Goal: Task Accomplishment & Management: Use online tool/utility

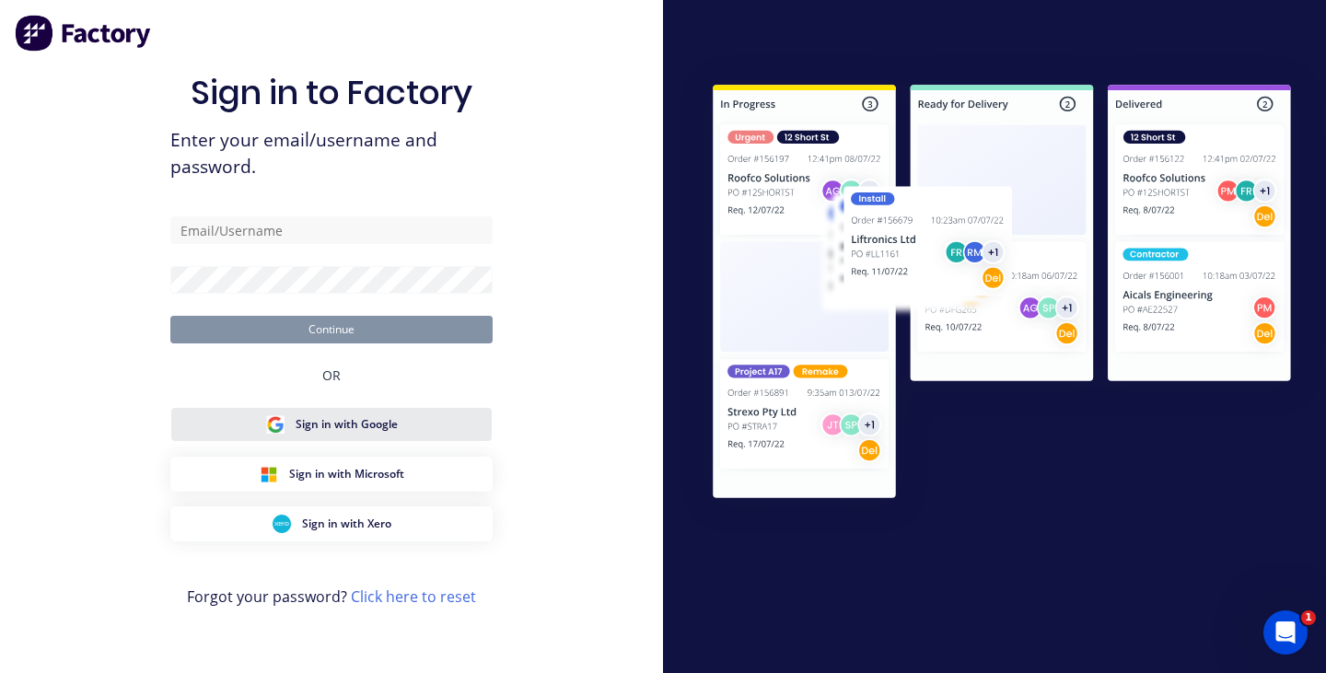
click at [423, 416] on button "Sign in with Google" at bounding box center [331, 424] width 322 height 35
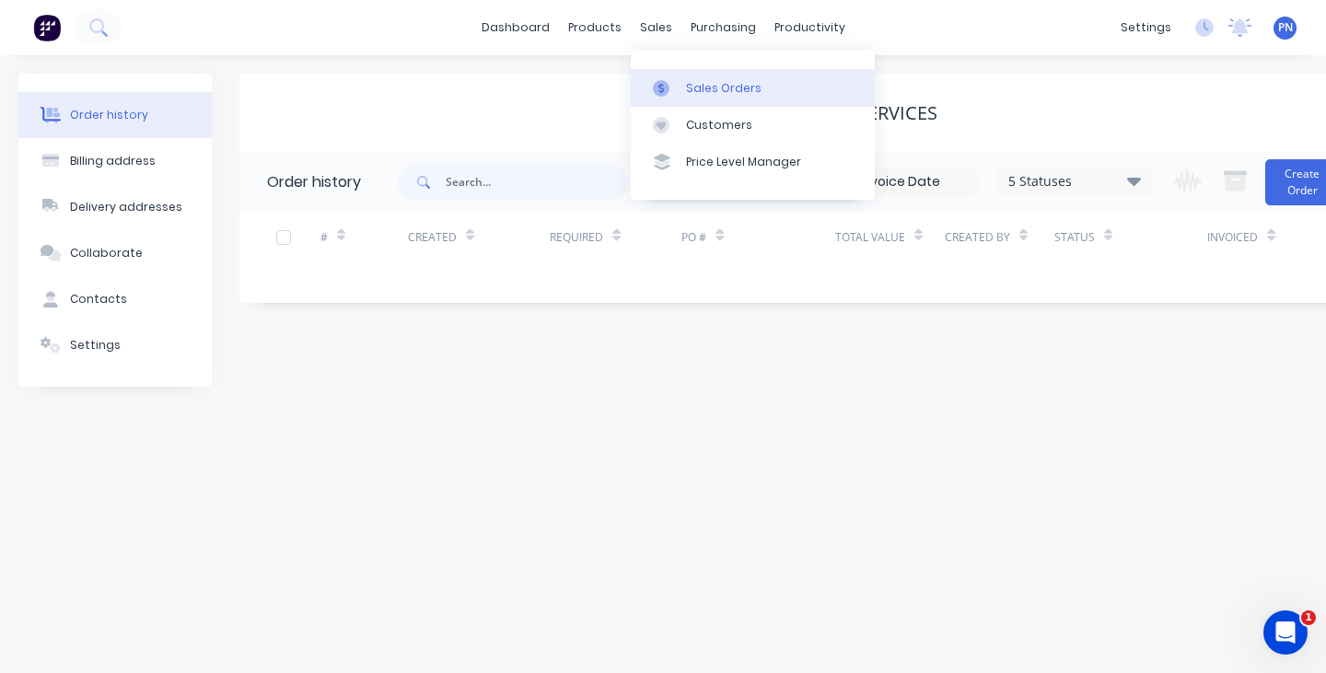
click at [687, 84] on div "Sales Orders" at bounding box center [724, 88] width 76 height 17
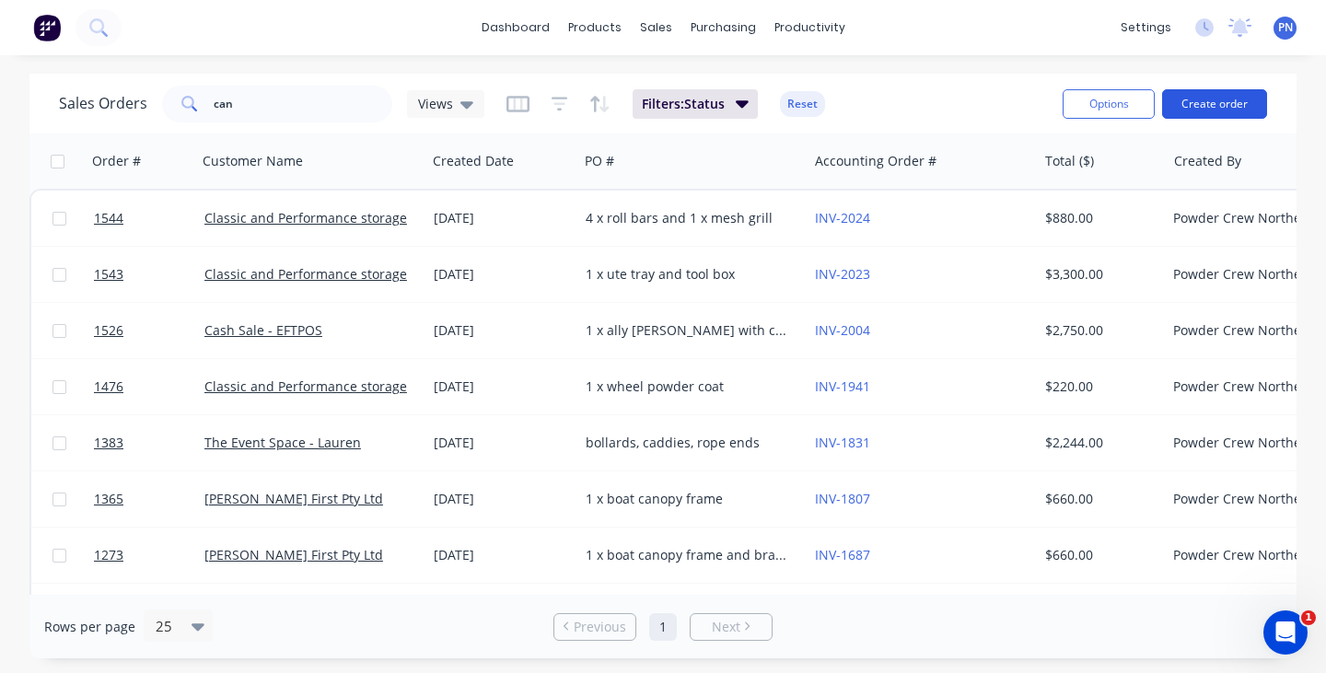
click at [1238, 108] on button "Create order" at bounding box center [1214, 103] width 105 height 29
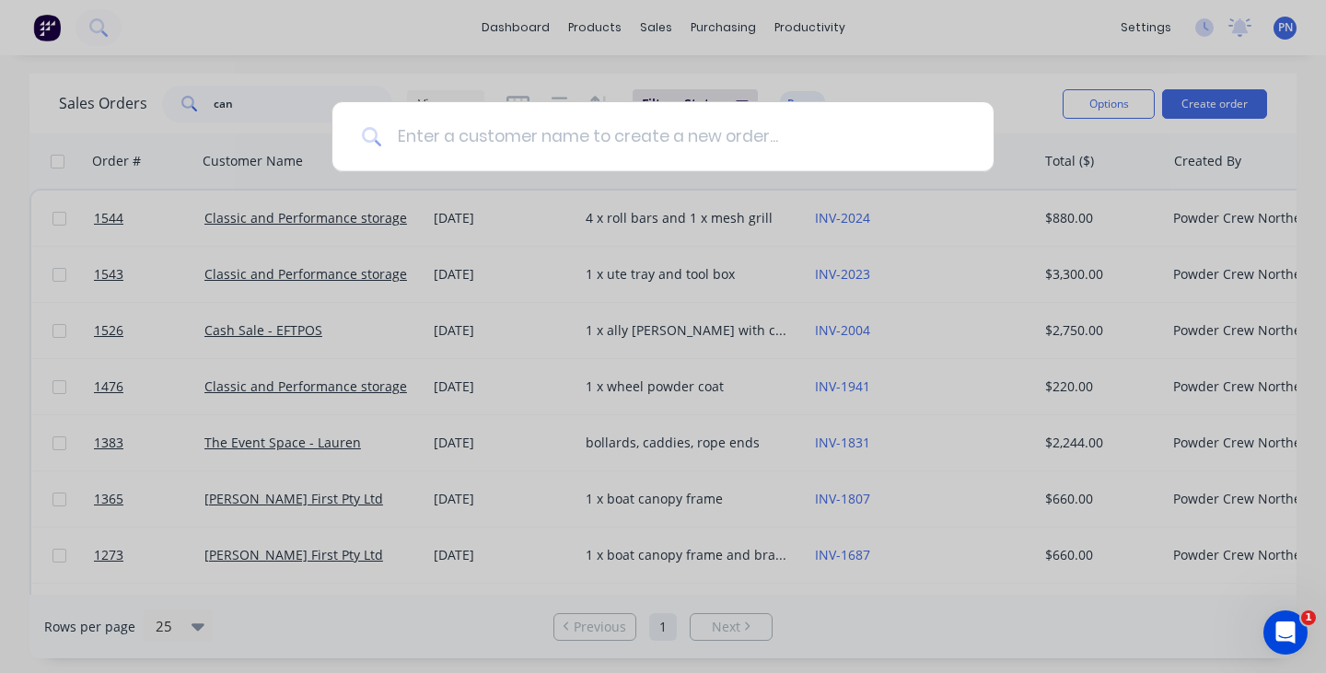
click at [849, 133] on input at bounding box center [673, 136] width 582 height 69
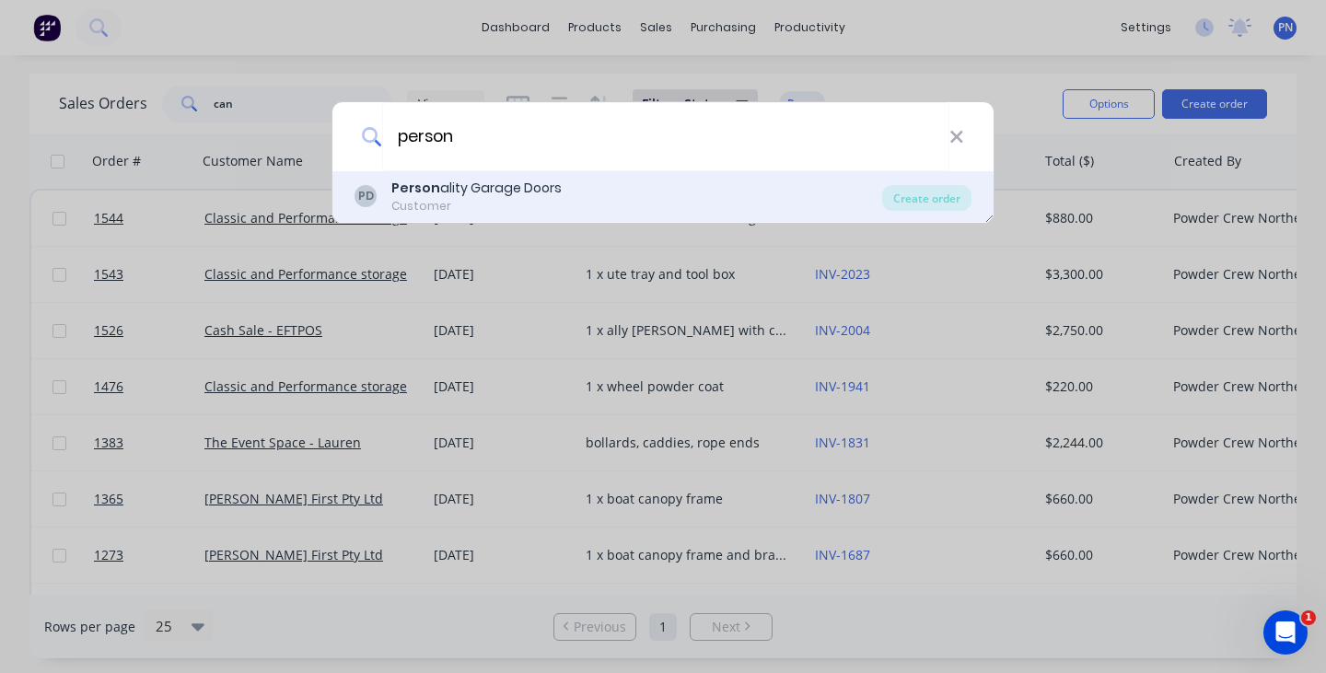
type input "person"
click at [603, 203] on div "PD Person ality Garage Doors Customer" at bounding box center [619, 197] width 528 height 36
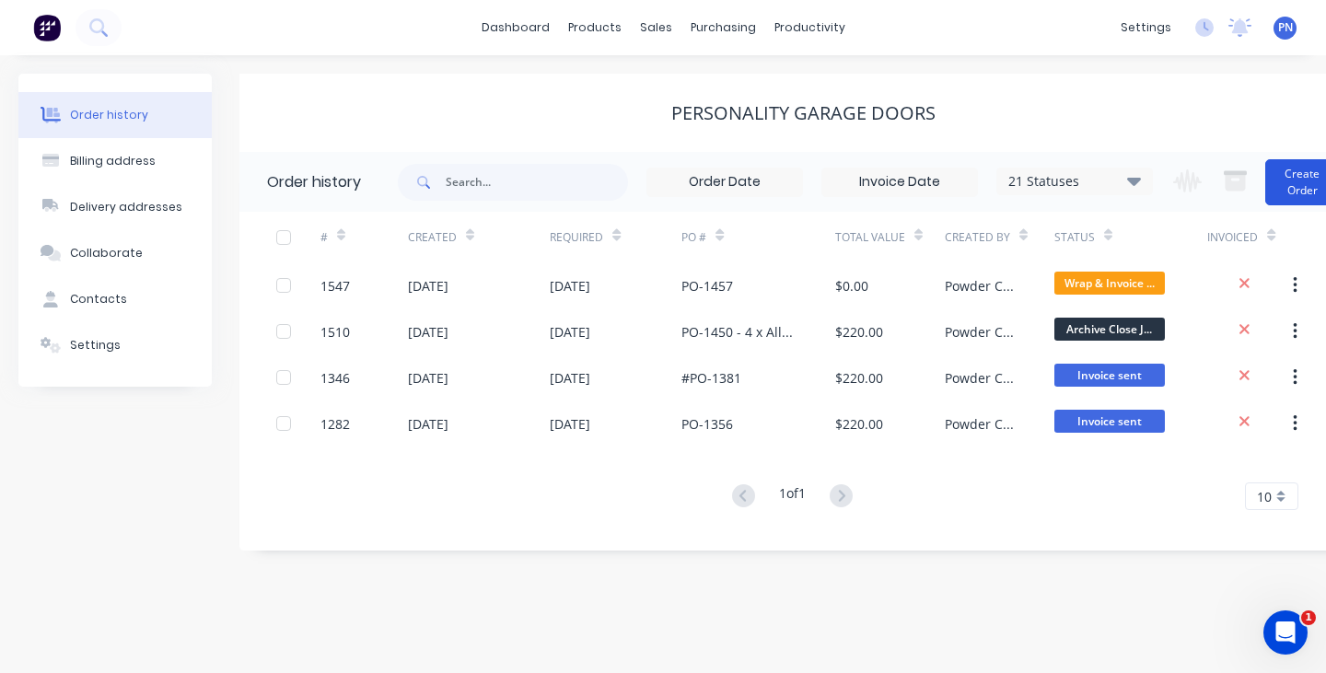
click at [1313, 181] on button "Create Order" at bounding box center [1303, 182] width 74 height 46
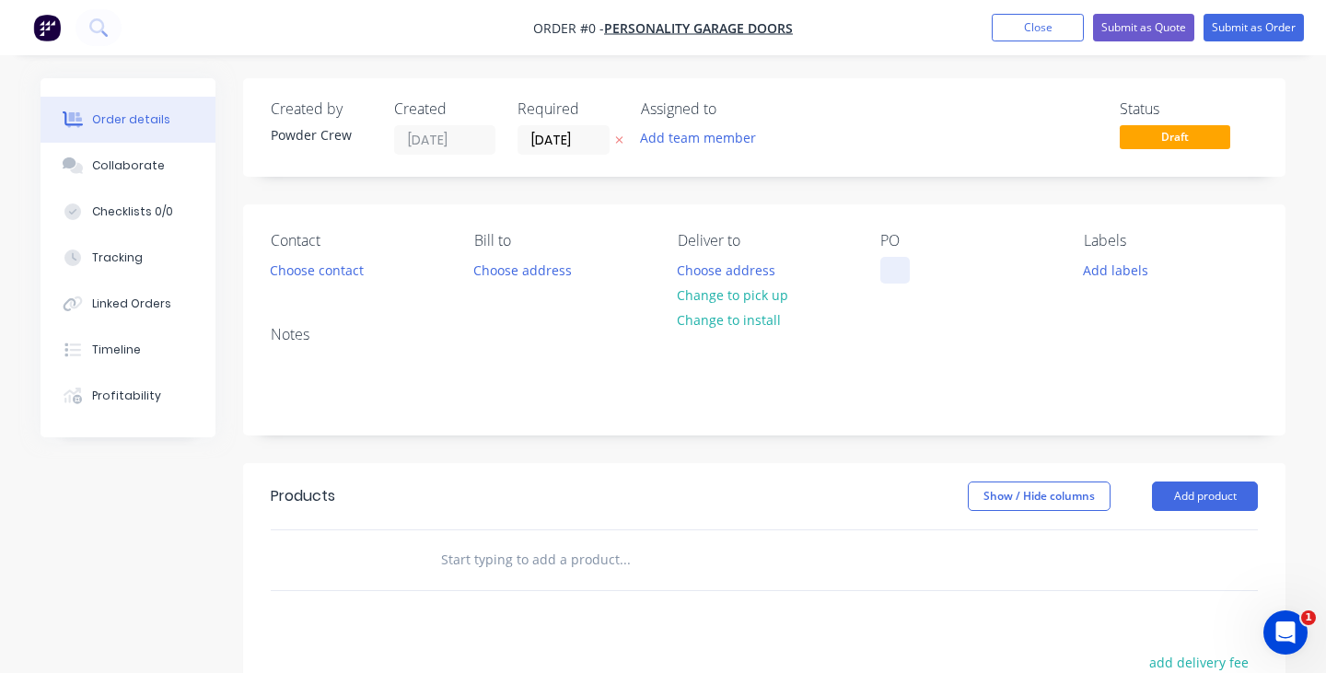
click at [900, 268] on div at bounding box center [895, 270] width 29 height 27
paste div
click at [904, 278] on div "#PO-1466" at bounding box center [925, 270] width 89 height 27
click at [1232, 504] on div "Order details Collaborate Checklists 0/0 Tracking Linked Orders Timeline Profit…" at bounding box center [663, 569] width 1282 height 983
click at [1225, 496] on button "Add product" at bounding box center [1205, 496] width 106 height 29
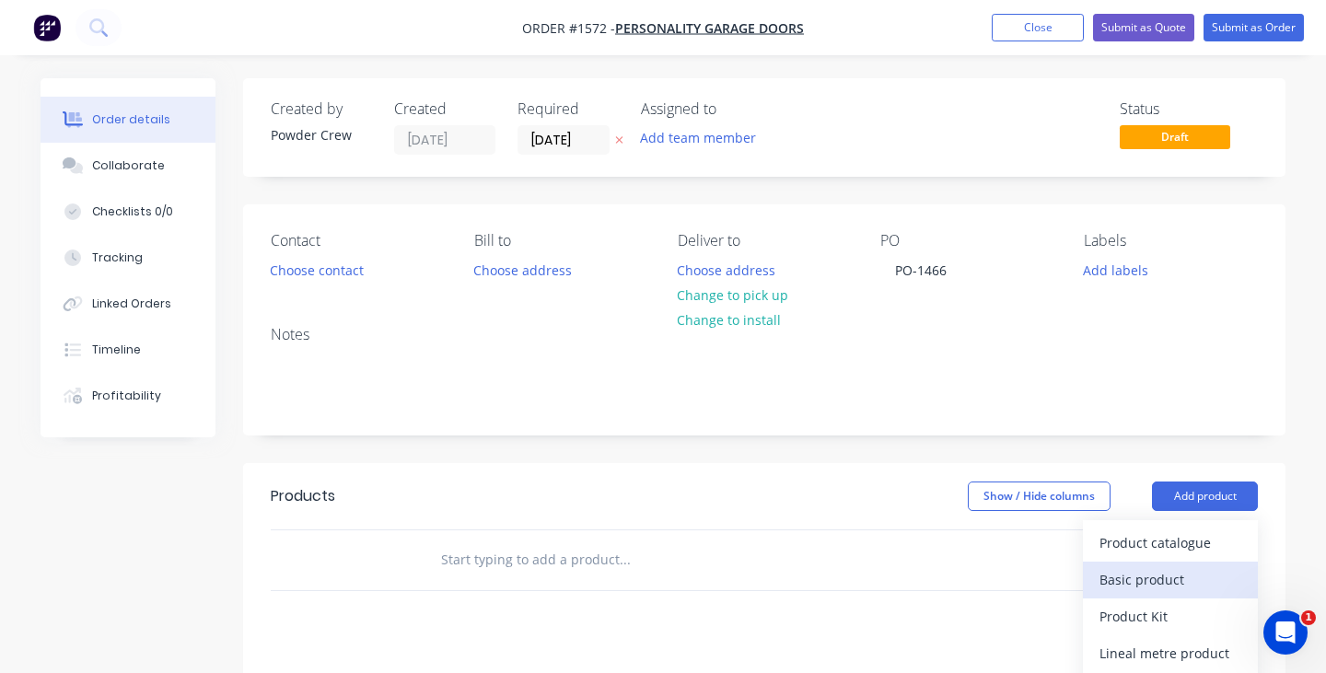
click at [1179, 569] on div "Basic product" at bounding box center [1171, 580] width 142 height 27
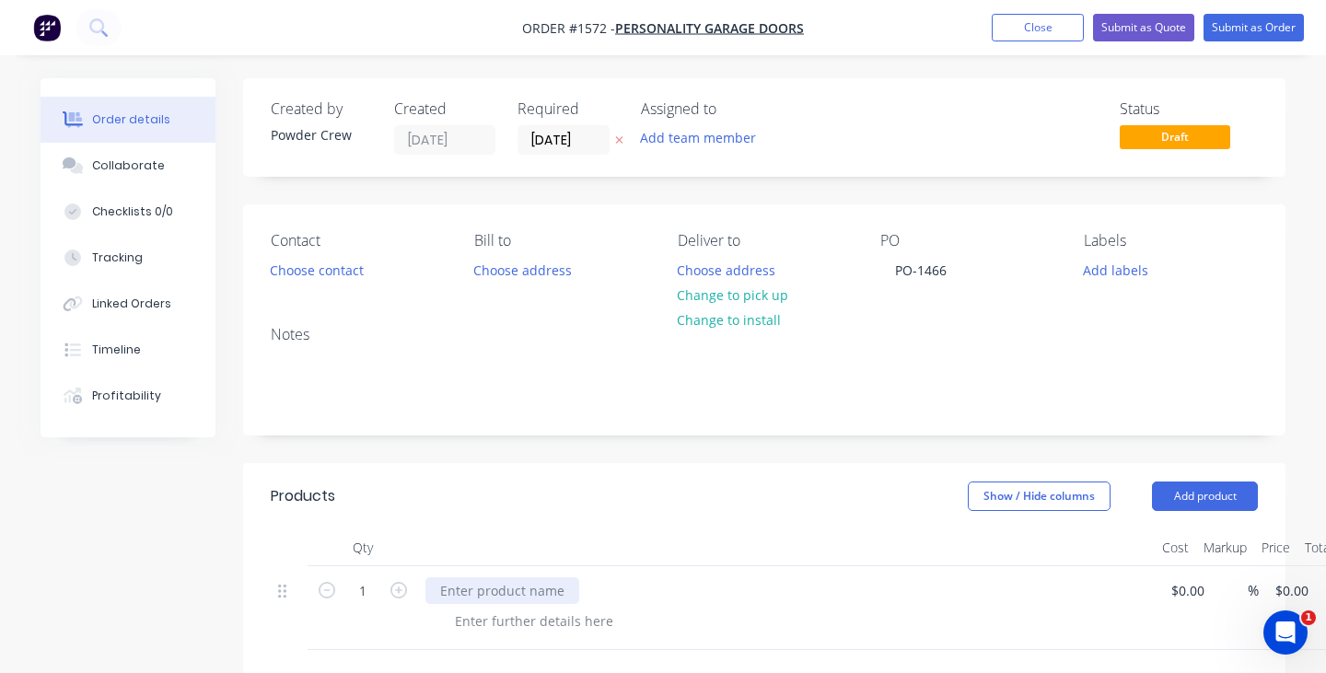
click at [518, 596] on div at bounding box center [503, 591] width 154 height 27
paste div
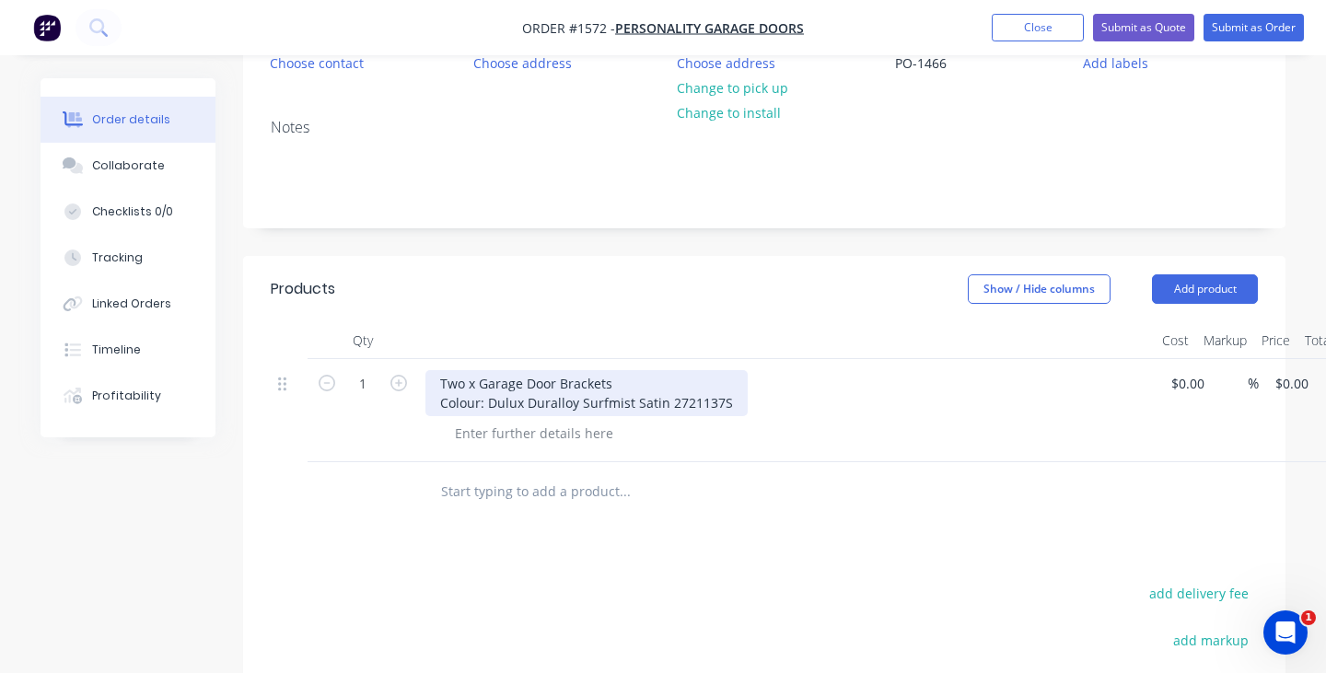
scroll to position [286, 0]
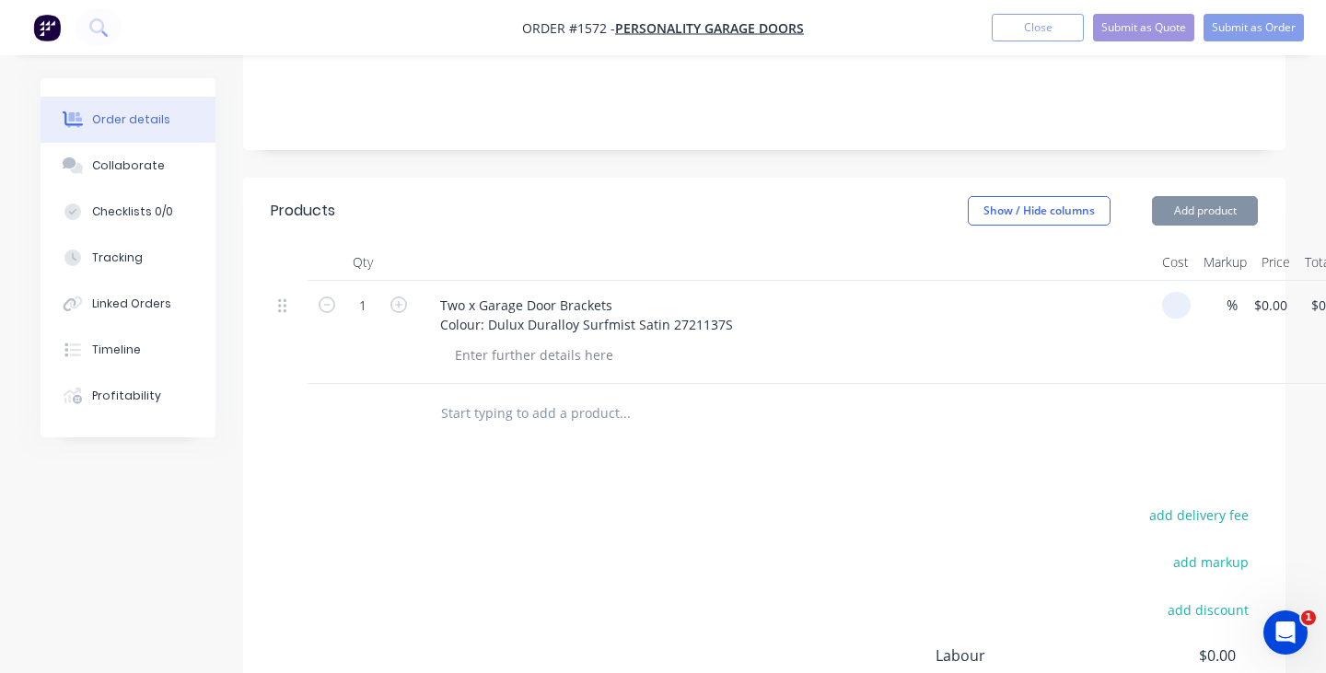
click at [1174, 310] on input at bounding box center [1180, 305] width 21 height 27
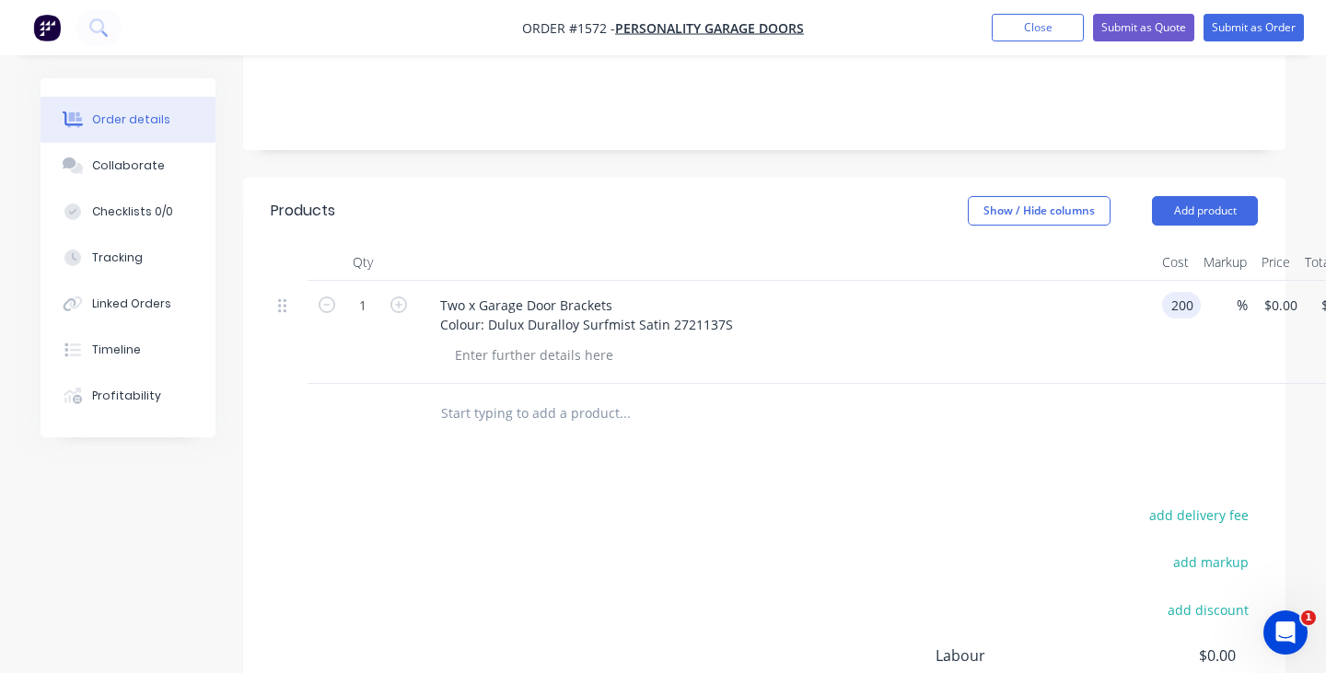
type input "$200.00"
click at [1038, 351] on div at bounding box center [793, 355] width 707 height 27
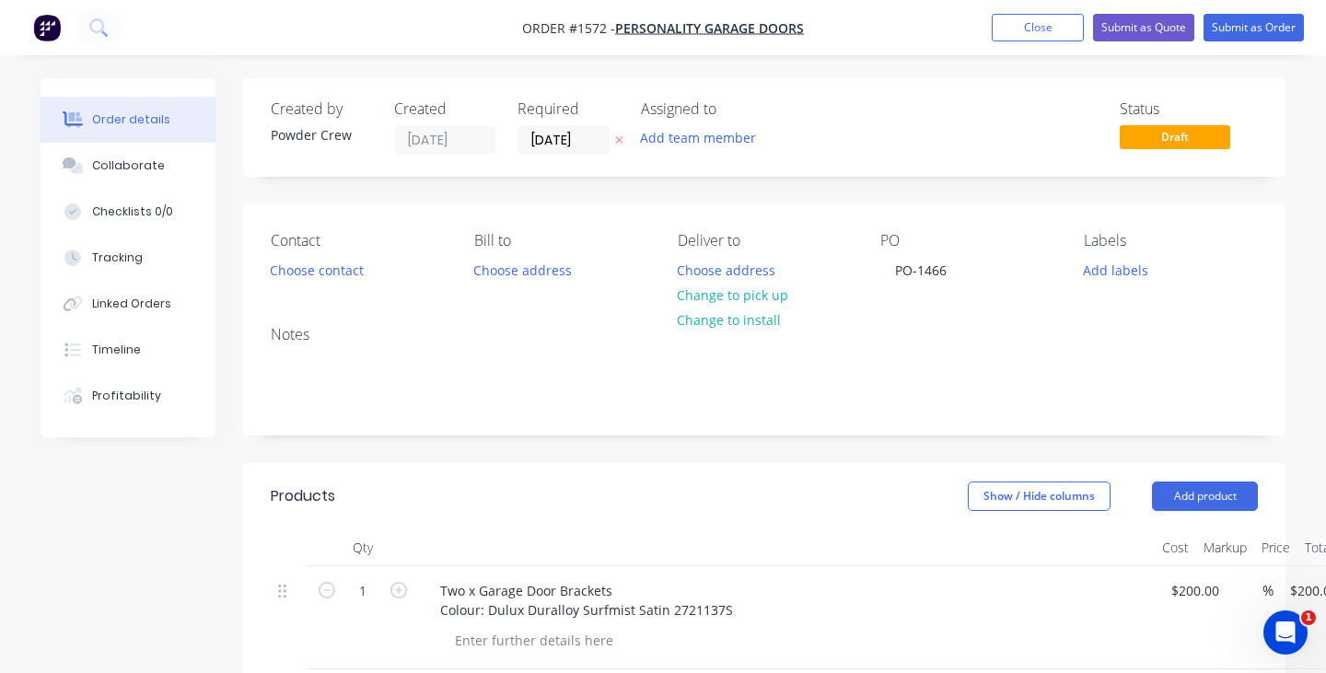
scroll to position [0, 0]
click at [1258, 26] on button "Submit as Order" at bounding box center [1254, 28] width 100 height 28
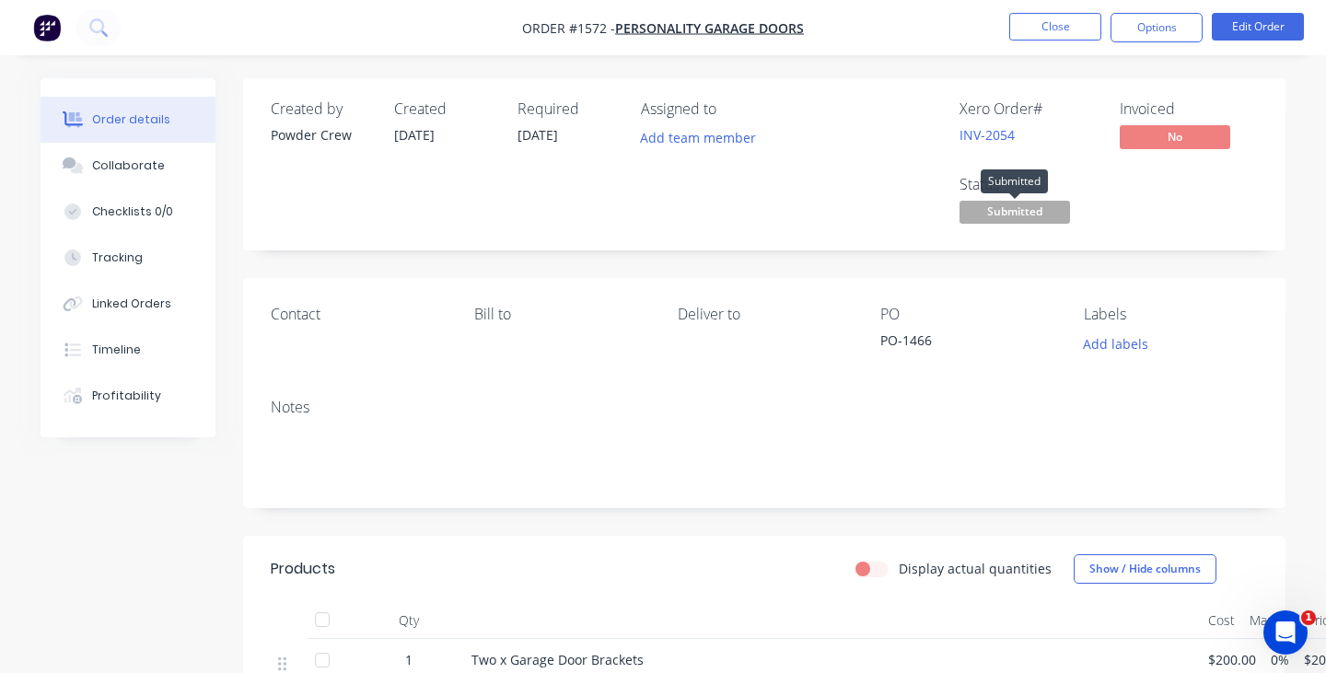
click at [1034, 209] on span "Submitted" at bounding box center [1015, 212] width 111 height 23
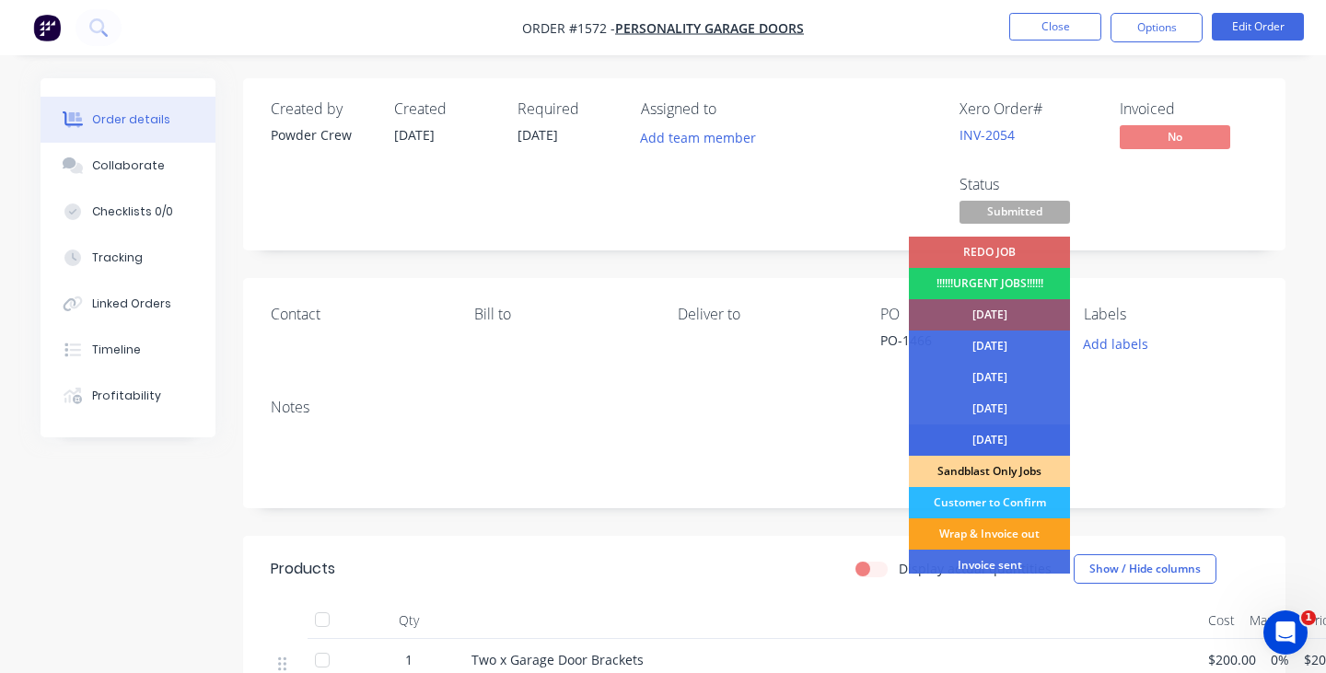
click at [1019, 440] on div "[DATE]" at bounding box center [989, 440] width 161 height 31
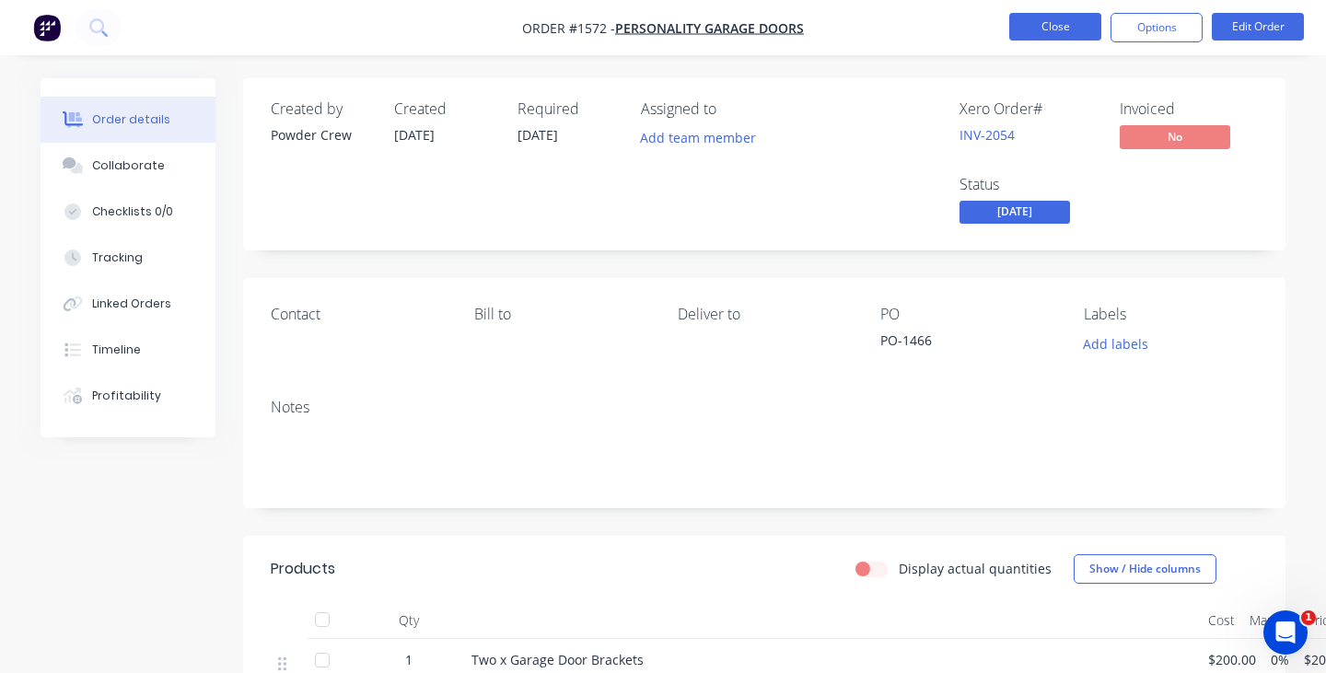
click at [1069, 30] on button "Close" at bounding box center [1056, 27] width 92 height 28
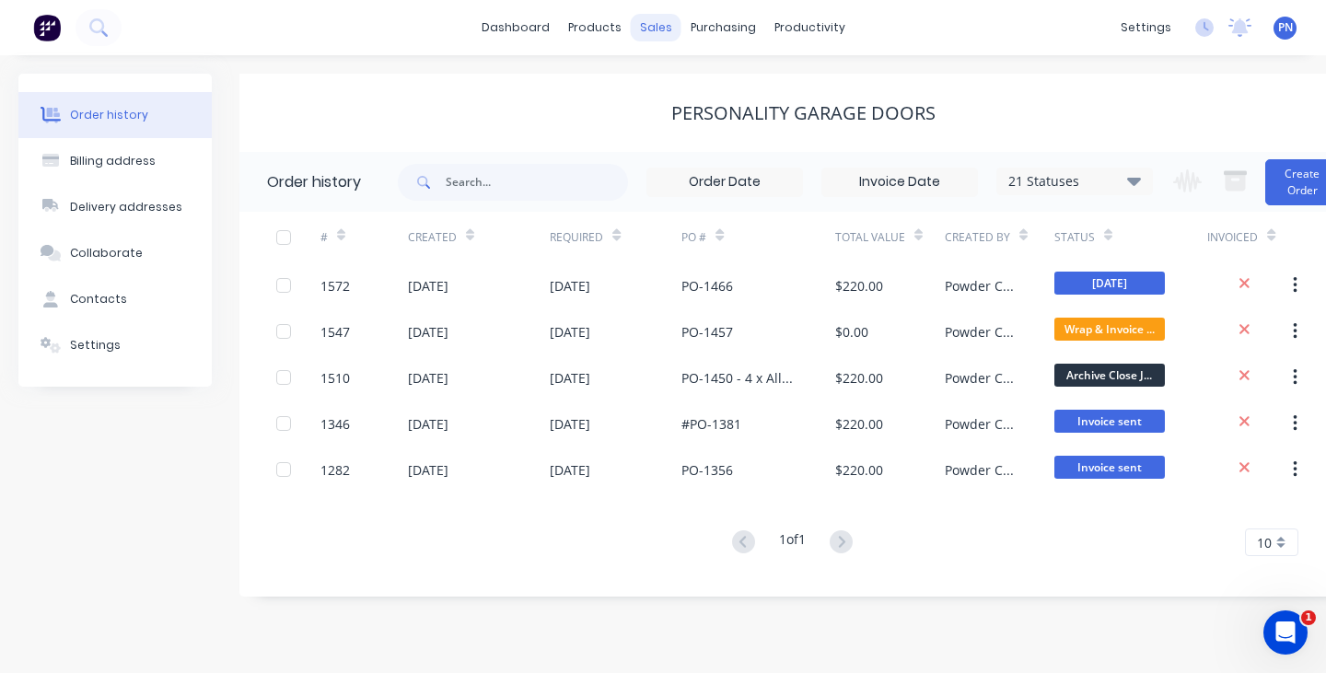
click at [653, 34] on div "sales" at bounding box center [656, 28] width 51 height 28
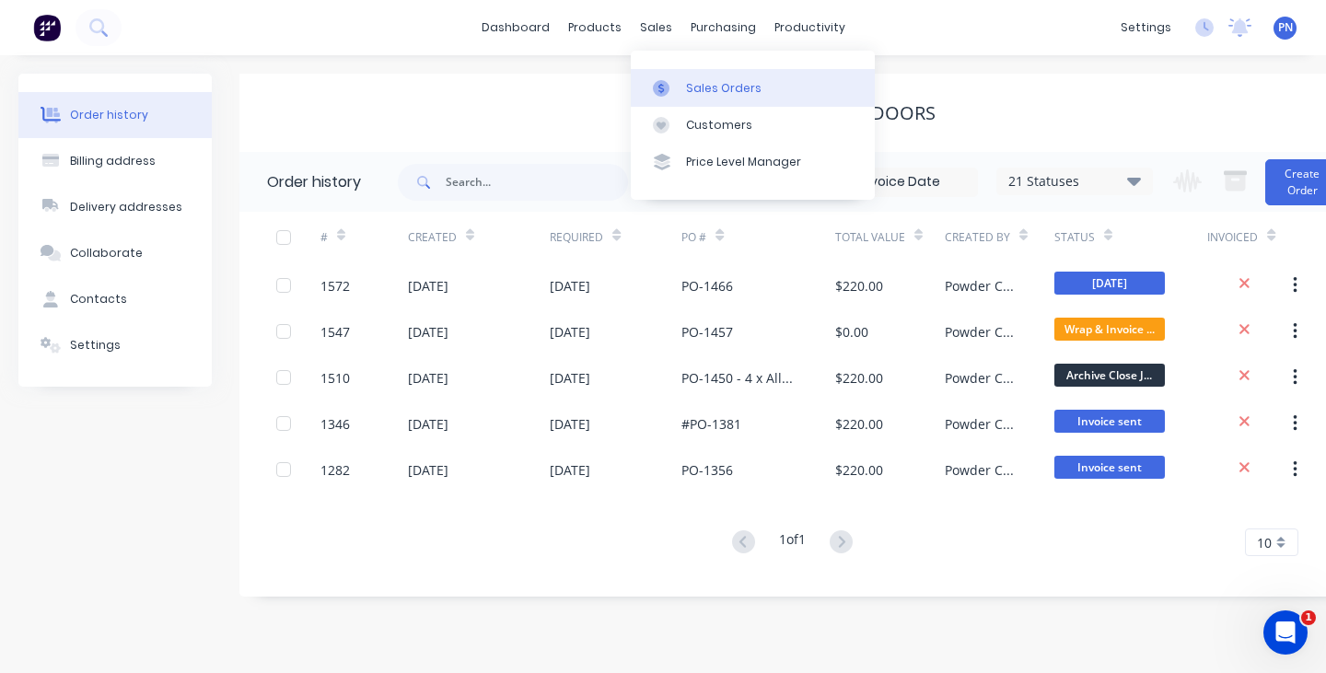
click at [703, 89] on div "Sales Orders" at bounding box center [724, 88] width 76 height 17
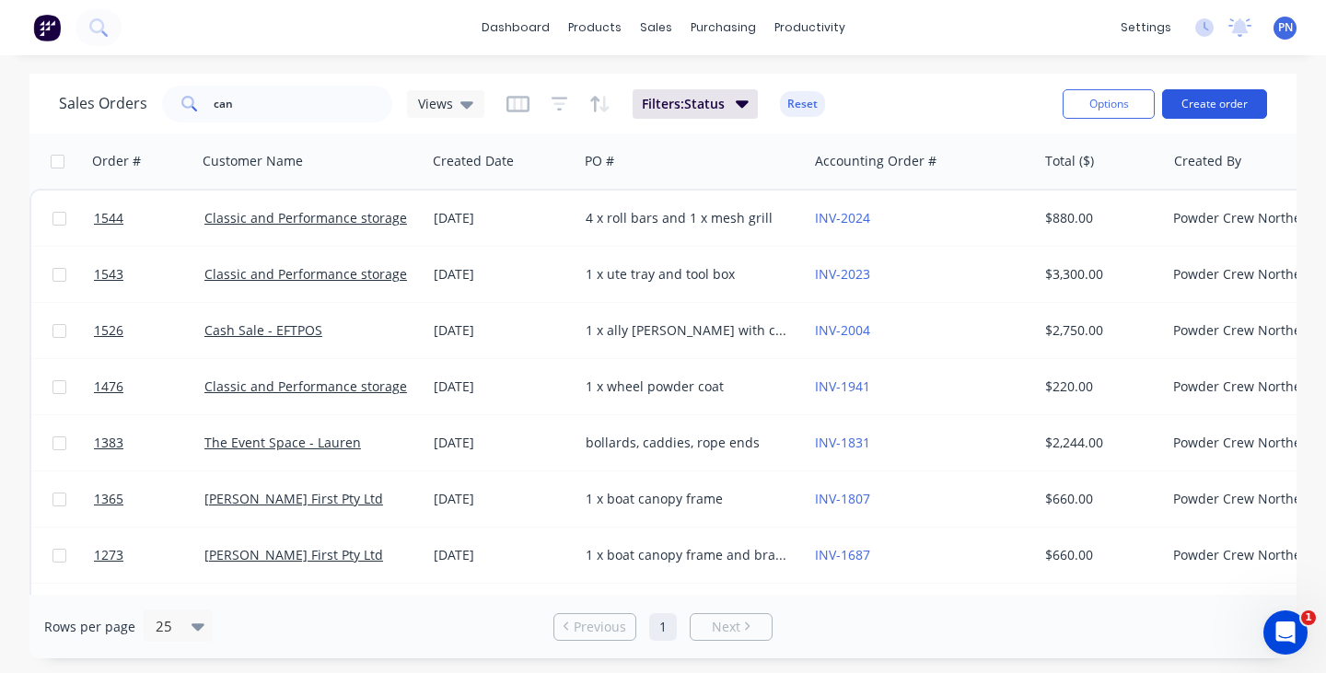
click at [1210, 114] on button "Create order" at bounding box center [1214, 103] width 105 height 29
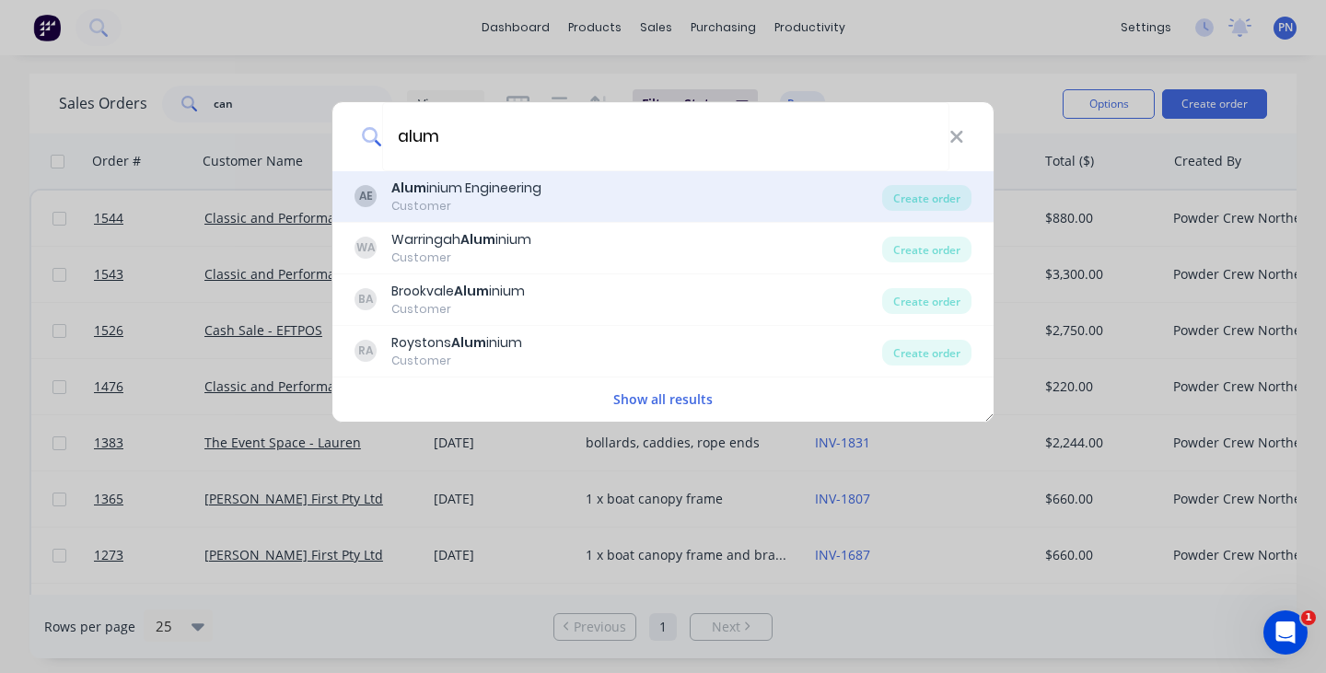
type input "alum"
click at [521, 201] on div "Customer" at bounding box center [466, 206] width 150 height 17
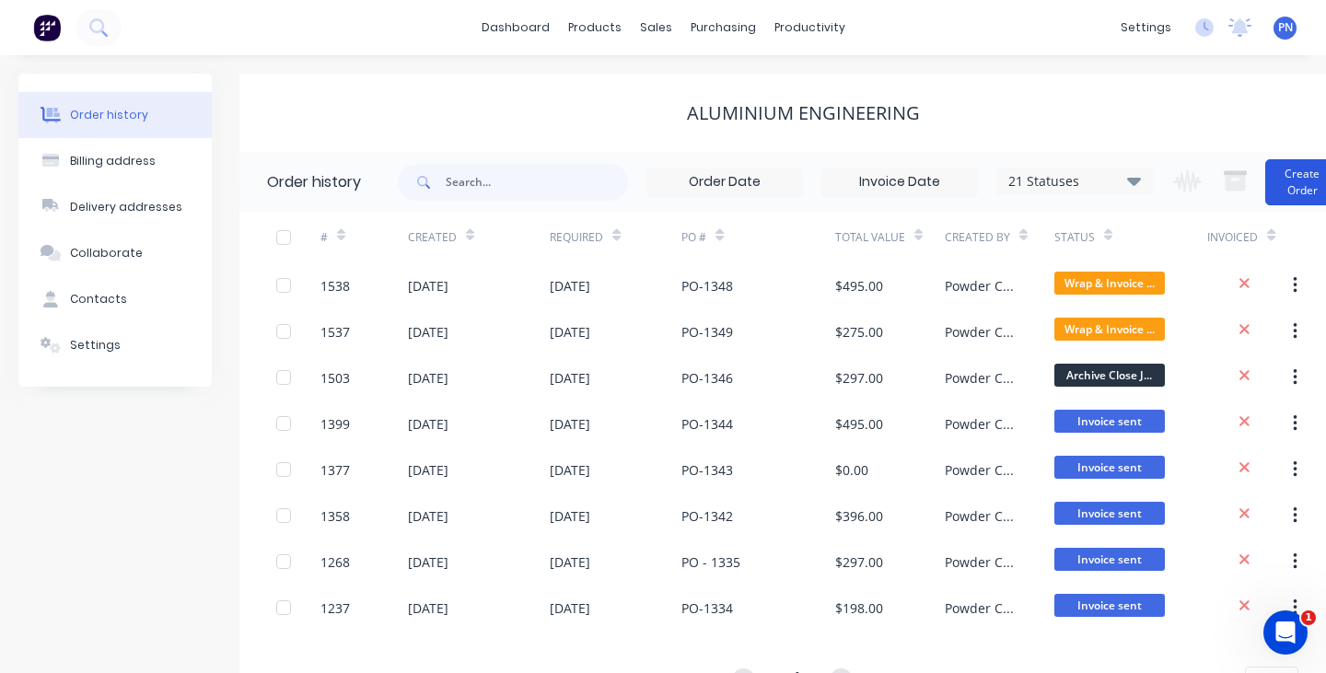
click at [1288, 185] on button "Create Order" at bounding box center [1303, 182] width 74 height 46
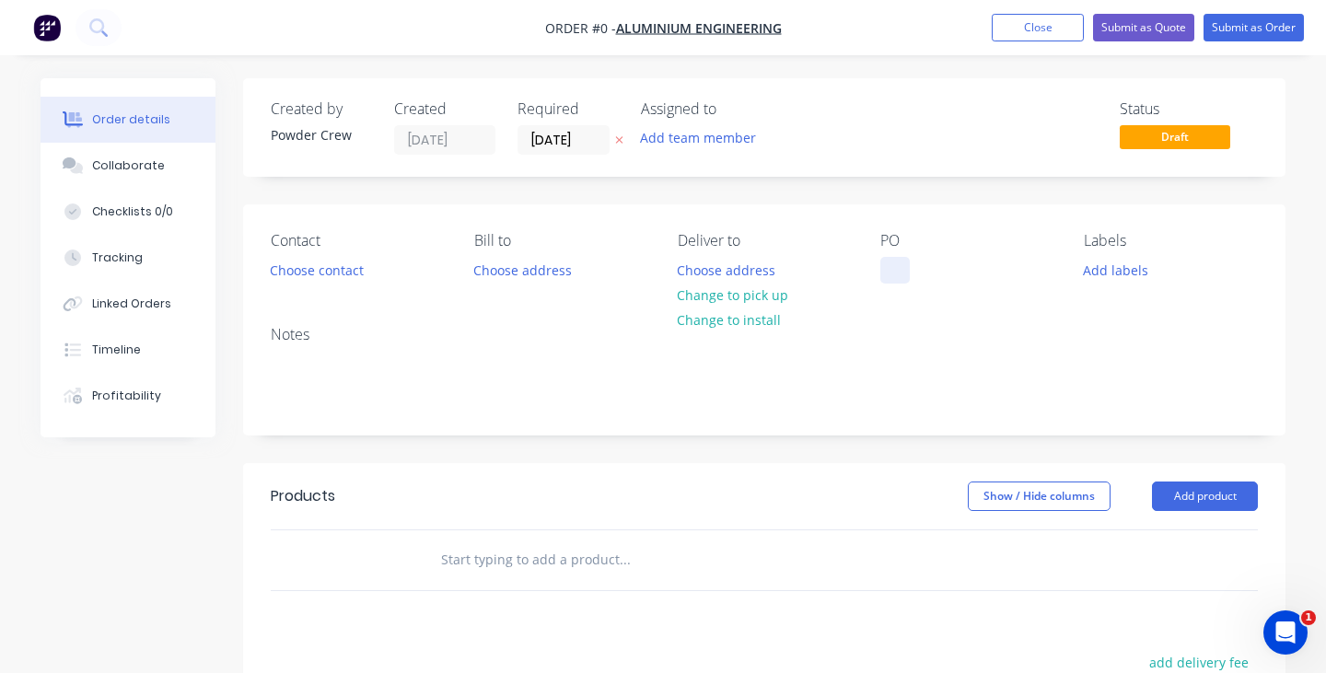
click at [888, 269] on div at bounding box center [895, 270] width 29 height 27
paste div
click at [1234, 503] on div "Order details Collaborate Checklists 0/0 Tracking Linked Orders Timeline Profit…" at bounding box center [663, 569] width 1282 height 983
click at [1212, 493] on button "Add product" at bounding box center [1205, 496] width 106 height 29
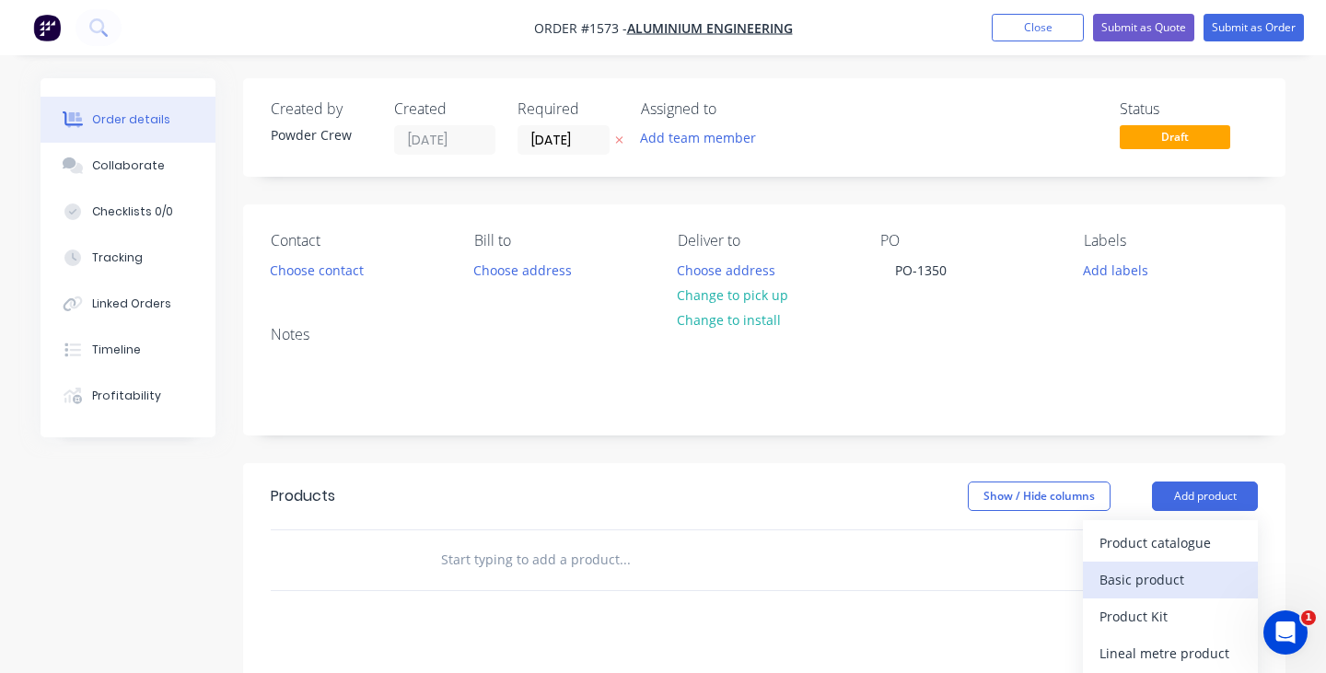
click at [1182, 569] on div "Basic product" at bounding box center [1171, 580] width 142 height 27
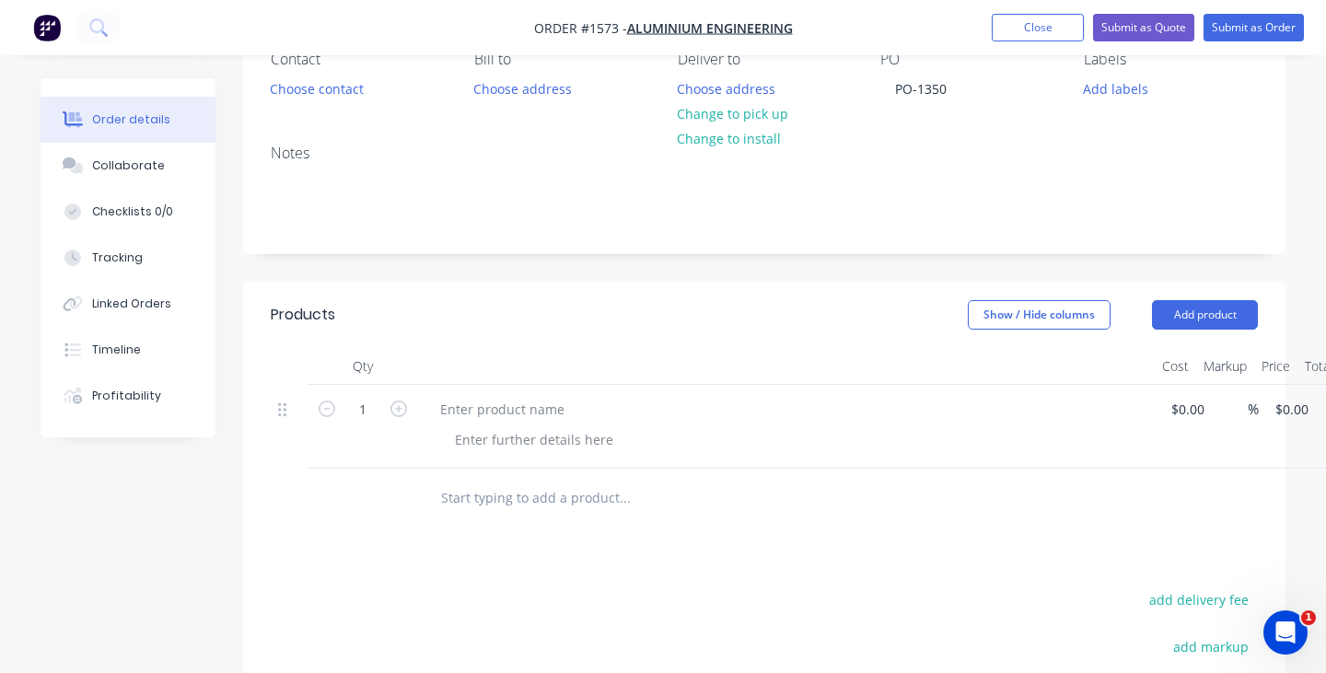
scroll to position [203, 0]
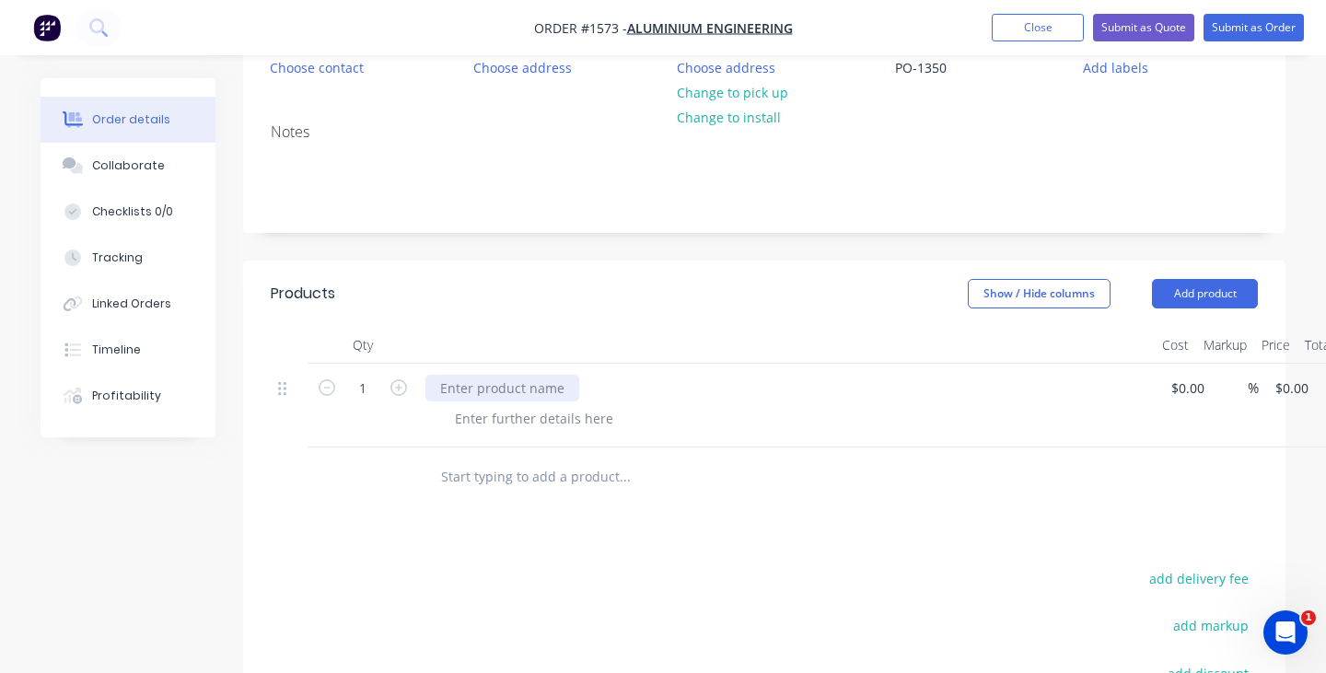
click at [516, 390] on div at bounding box center [503, 388] width 154 height 27
paste div
click at [1185, 391] on input at bounding box center [1191, 388] width 42 height 27
type input "$180.00"
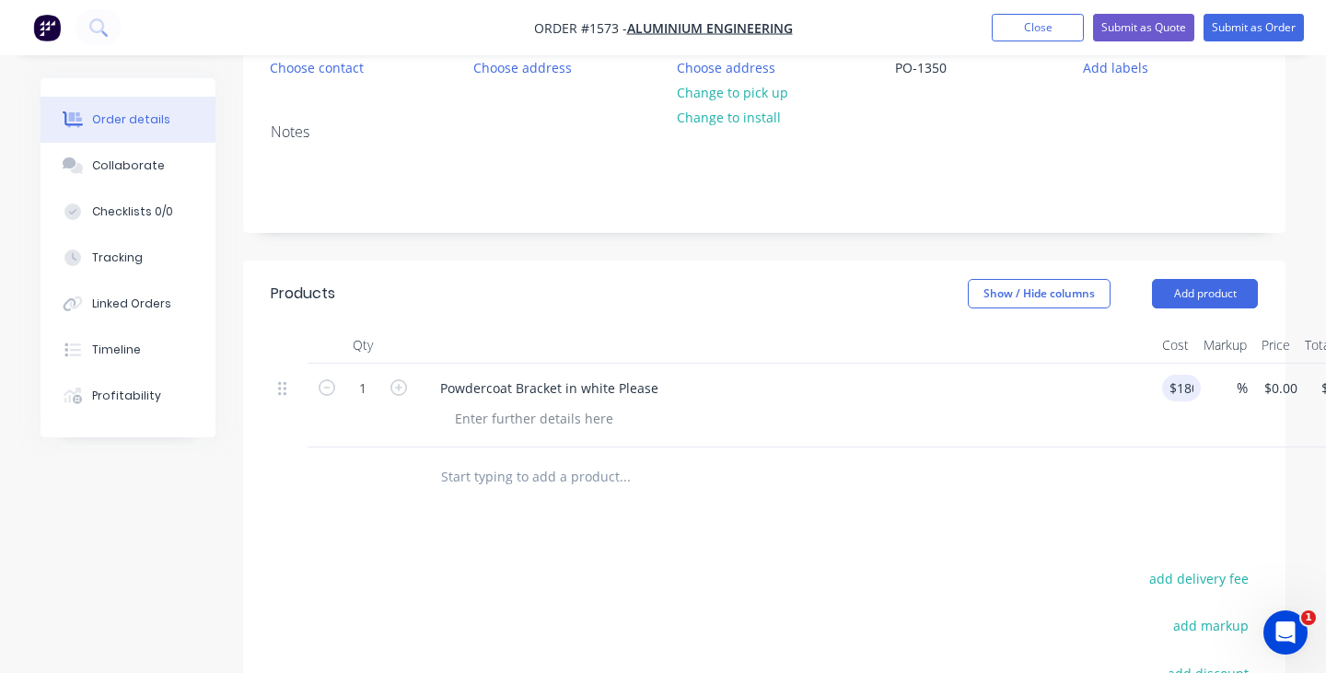
type input "$180.00"
click at [1051, 375] on div "Powdercoat Bracket in white Please" at bounding box center [787, 388] width 722 height 27
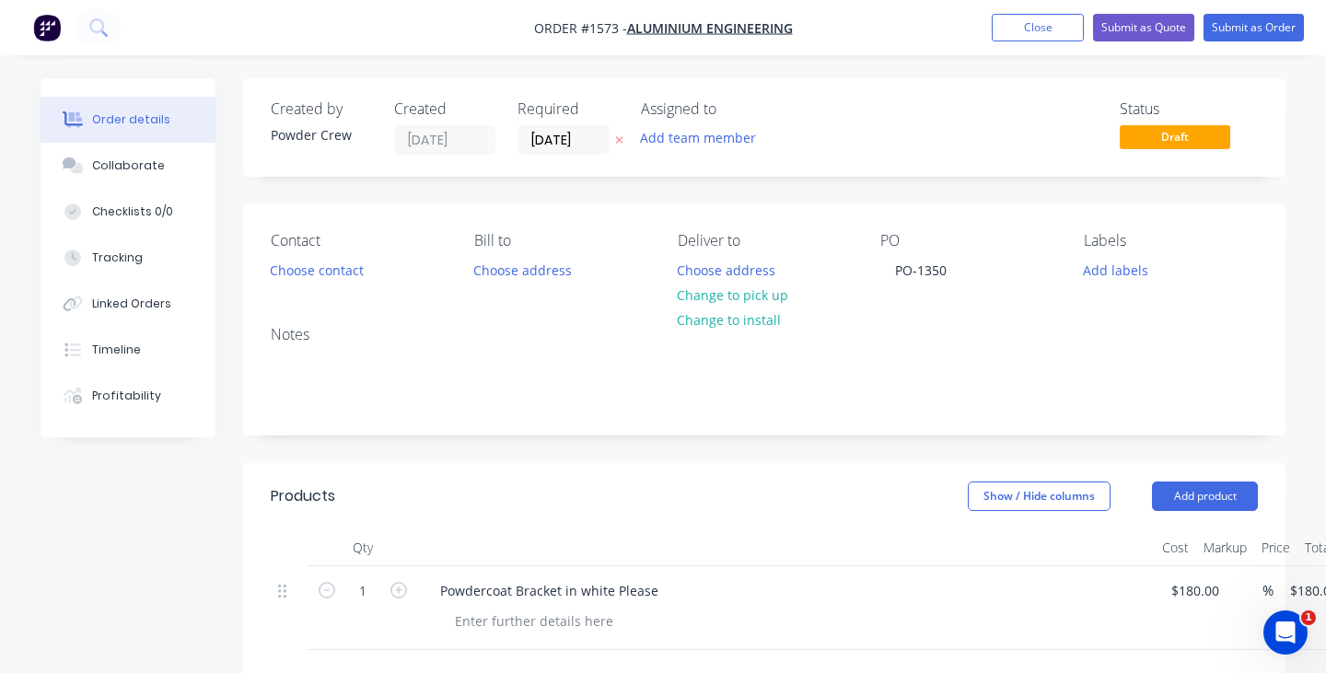
scroll to position [0, 0]
click at [1256, 33] on button "Submit as Order" at bounding box center [1254, 28] width 100 height 28
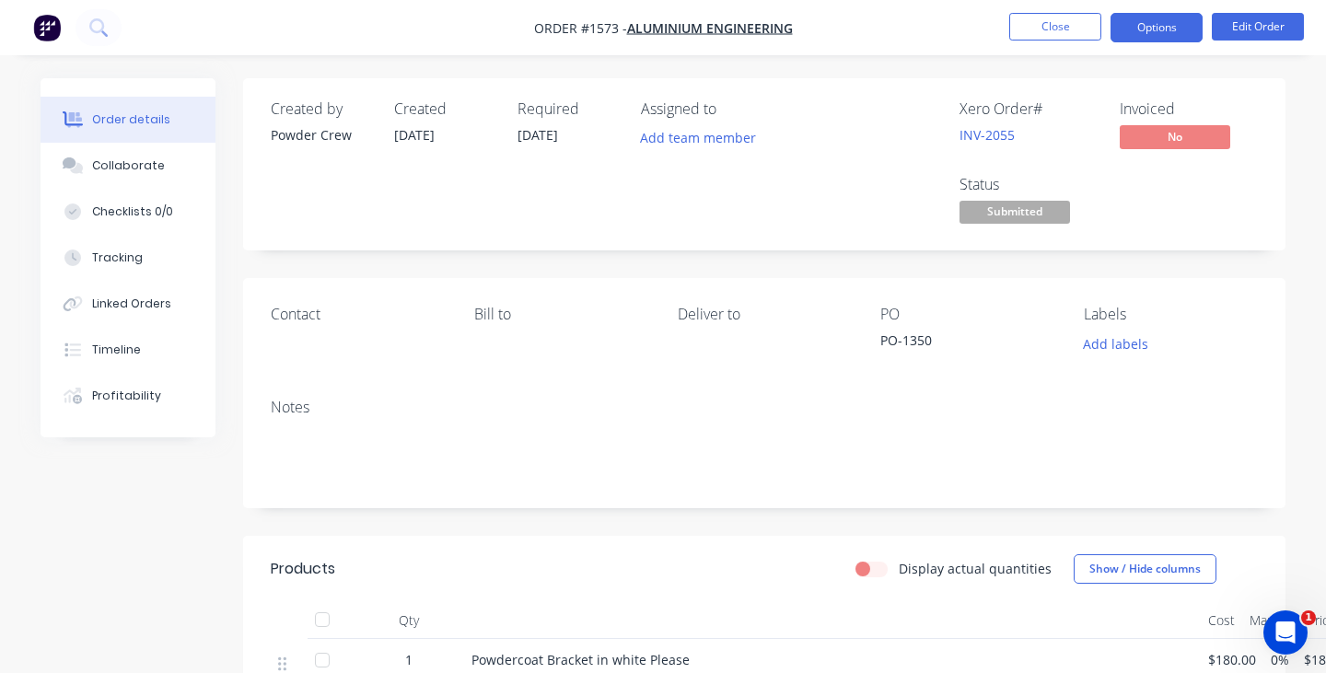
click at [1165, 27] on button "Options" at bounding box center [1157, 27] width 92 height 29
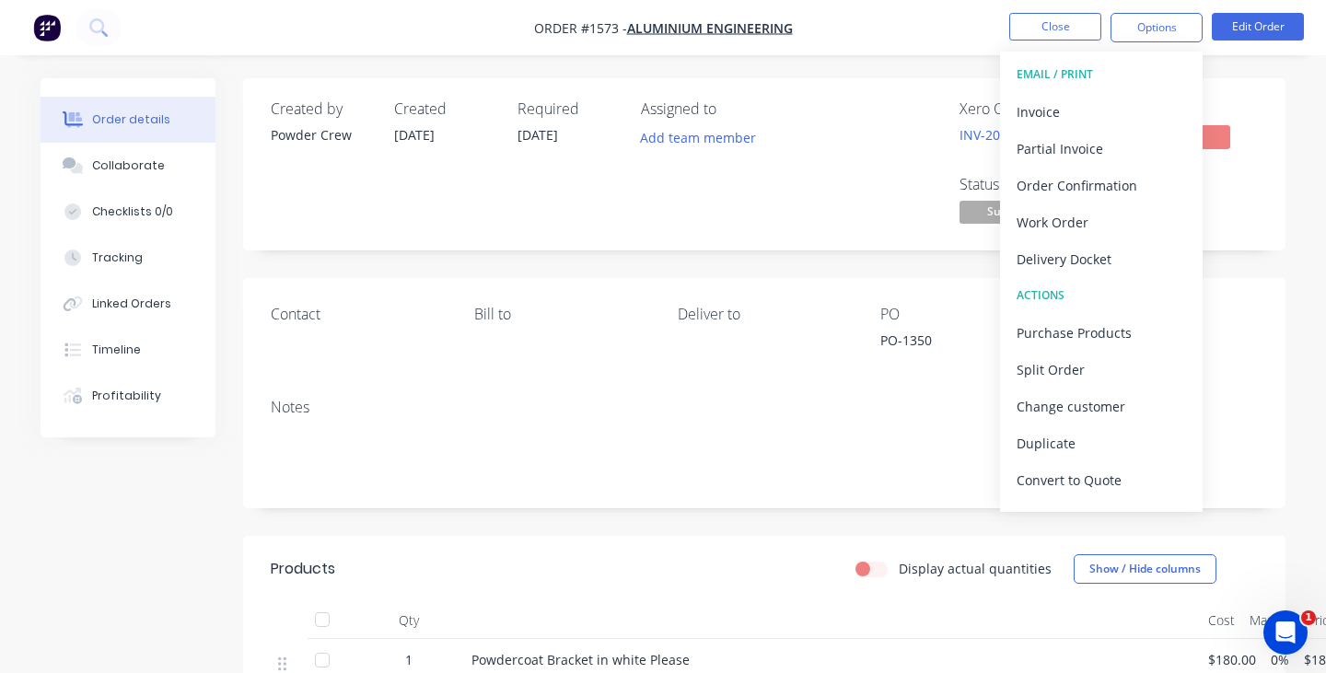
click at [1230, 249] on div "Created by Powder Crew Created [DATE] Required [DATE] Assigned to Add team memb…" at bounding box center [764, 164] width 1043 height 172
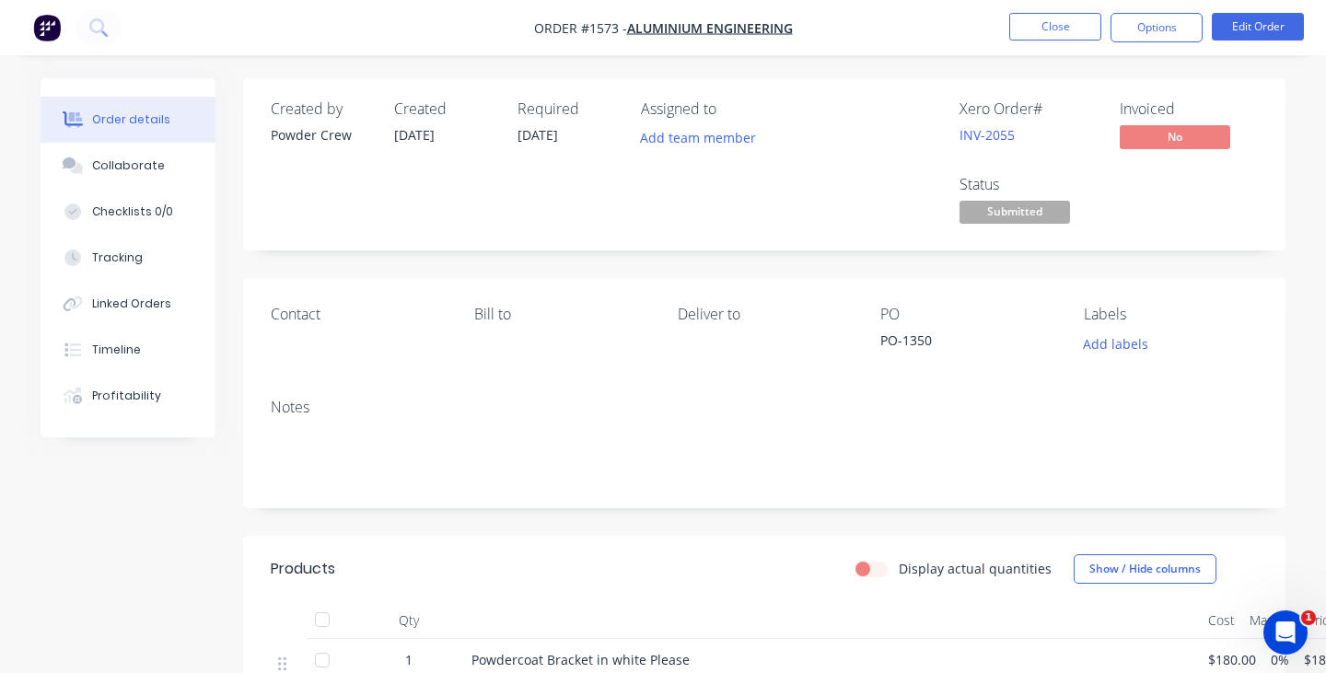
click at [1042, 212] on span "Submitted" at bounding box center [1015, 212] width 111 height 23
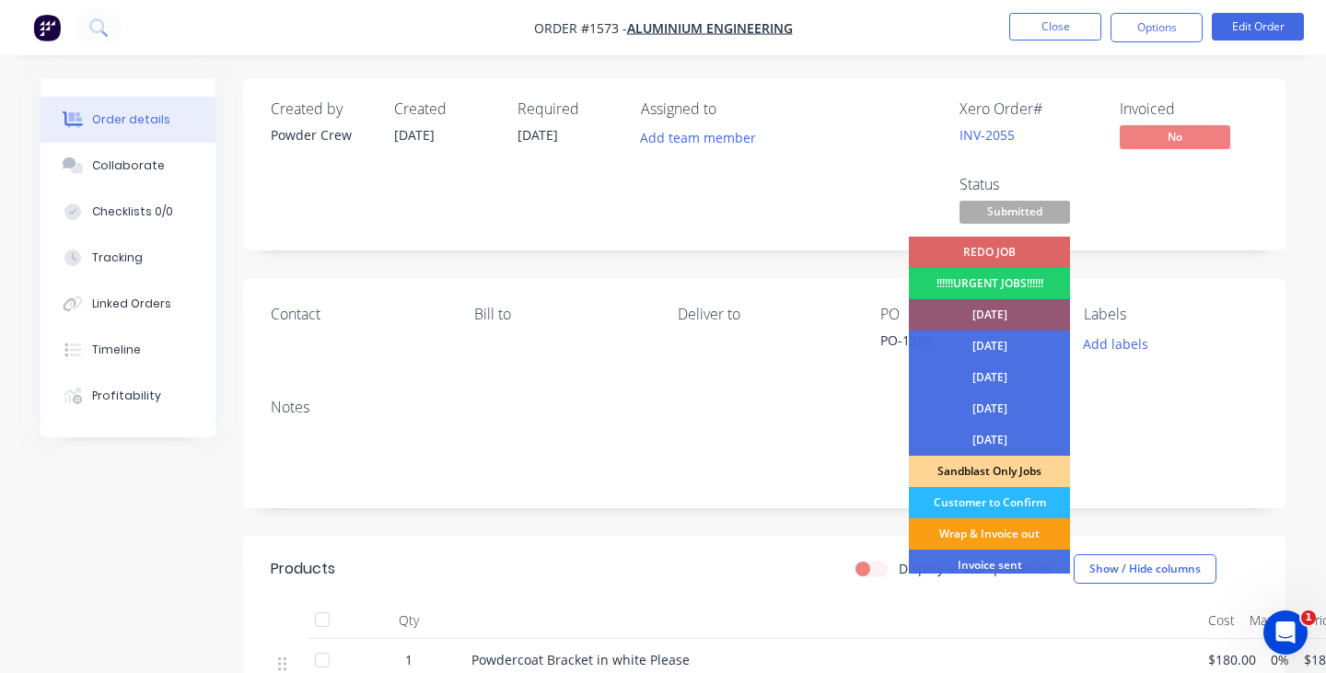
click at [1002, 534] on div "Wrap & Invoice out" at bounding box center [989, 534] width 161 height 31
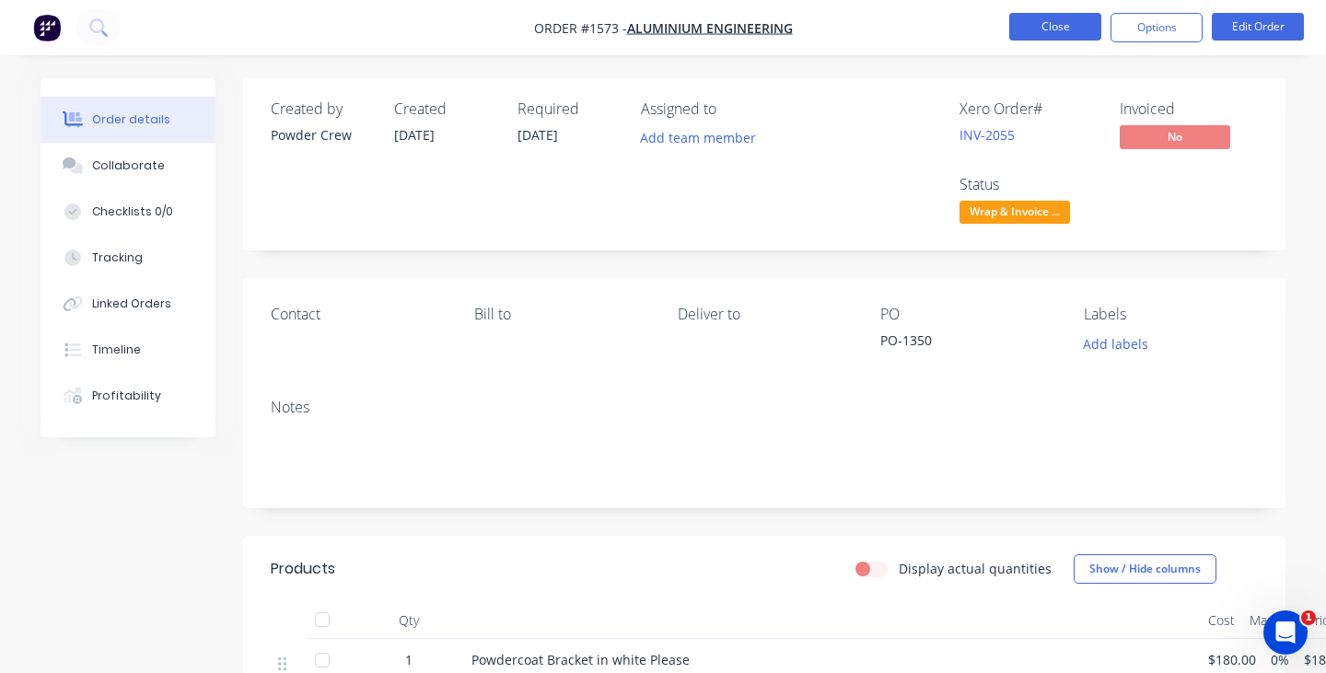
click at [1048, 32] on button "Close" at bounding box center [1056, 27] width 92 height 28
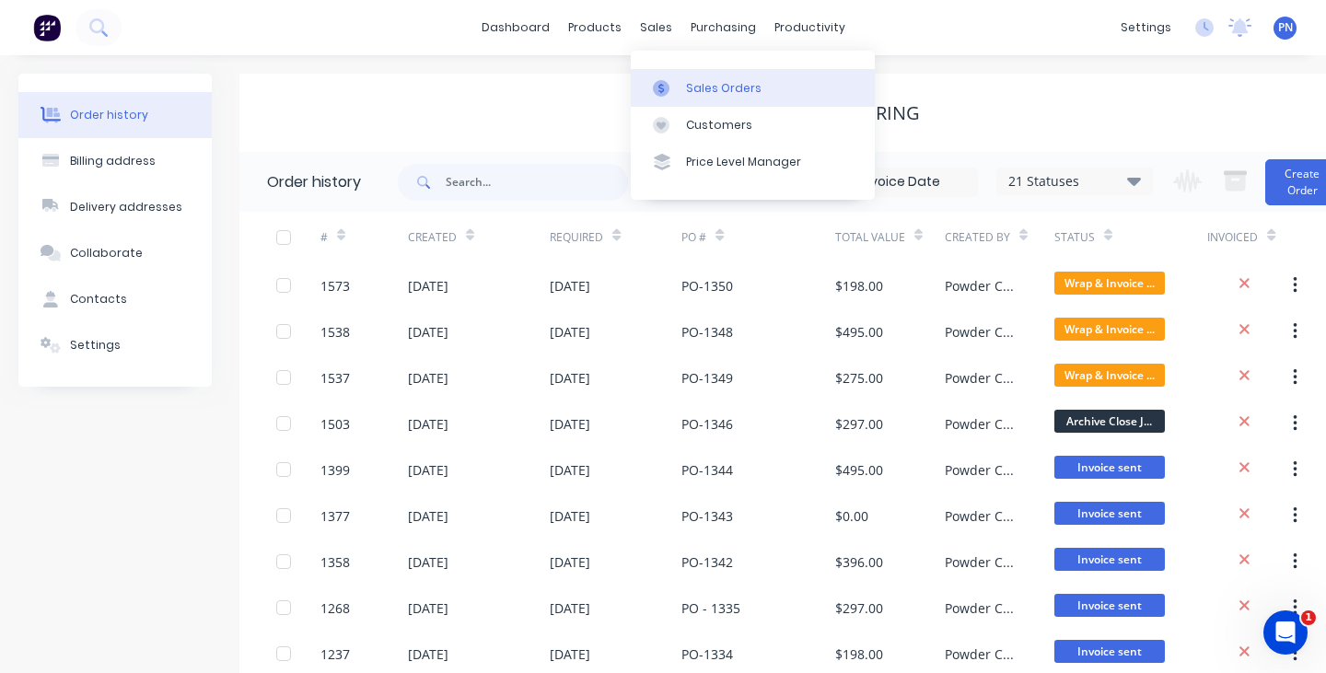
click at [698, 92] on div "Sales Orders" at bounding box center [724, 88] width 76 height 17
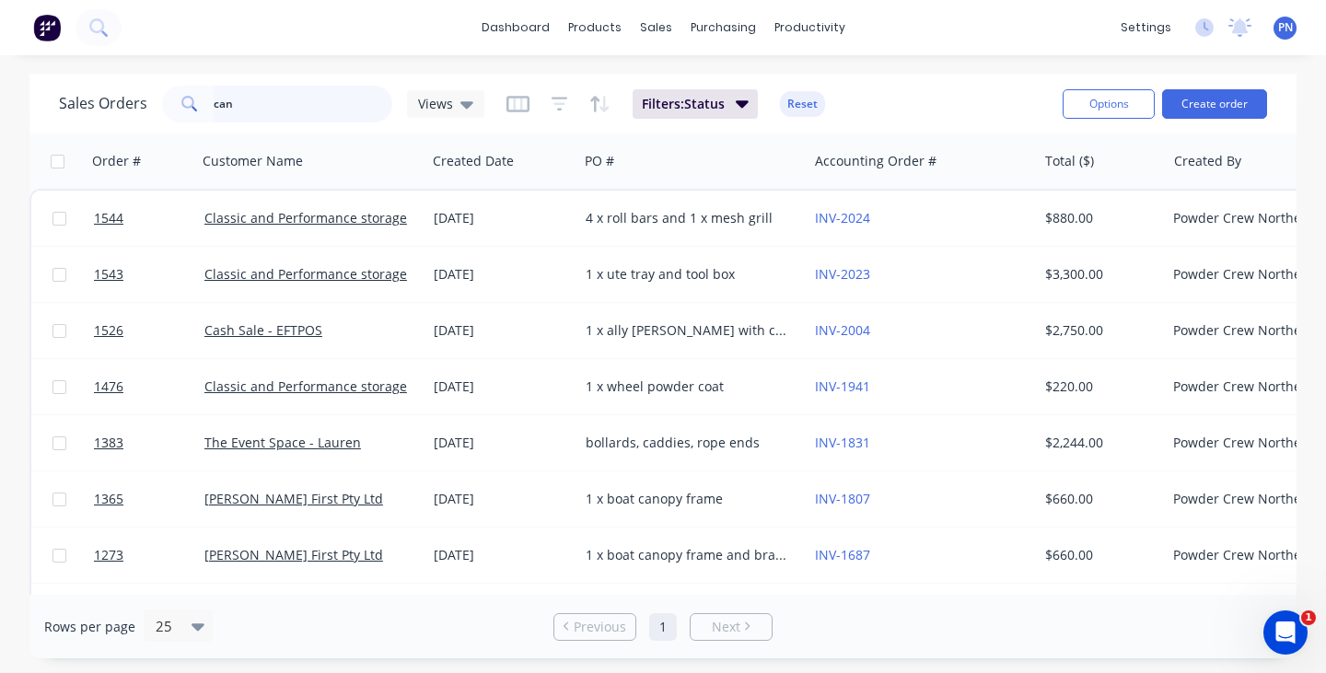
click at [339, 106] on input "can" at bounding box center [304, 104] width 180 height 37
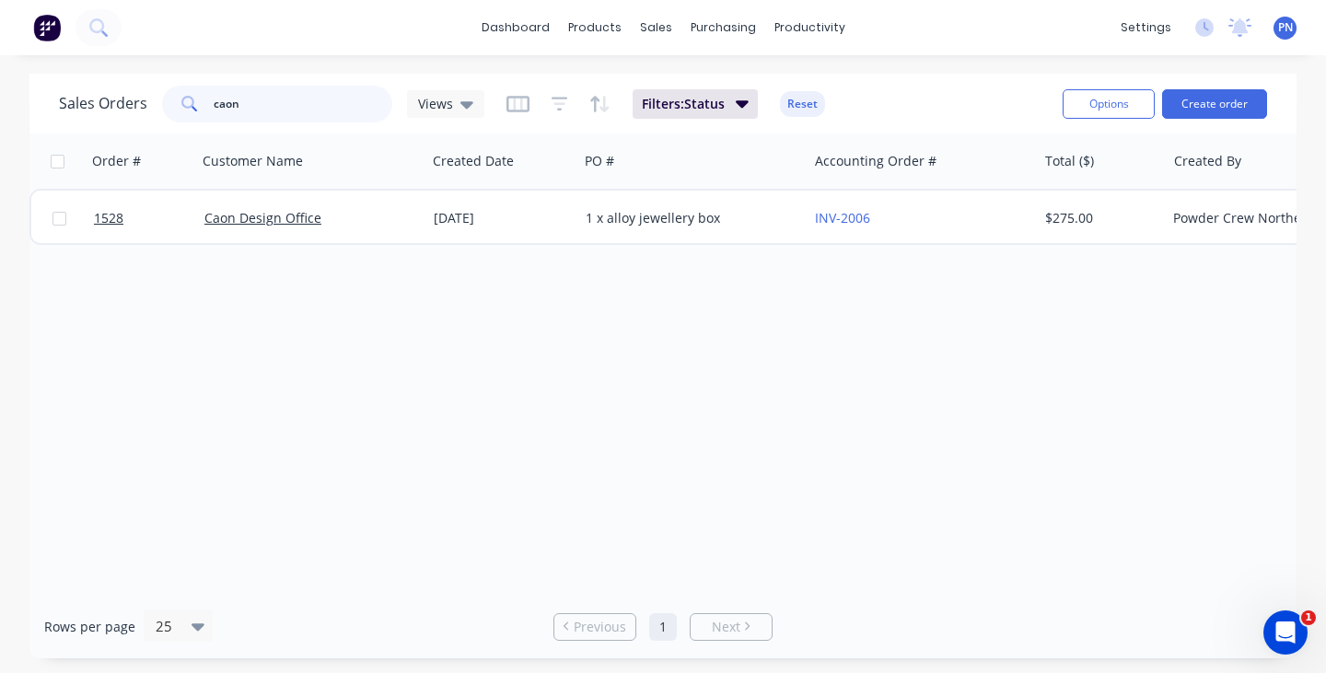
type input "can"
